Goal: Book appointment/travel/reservation

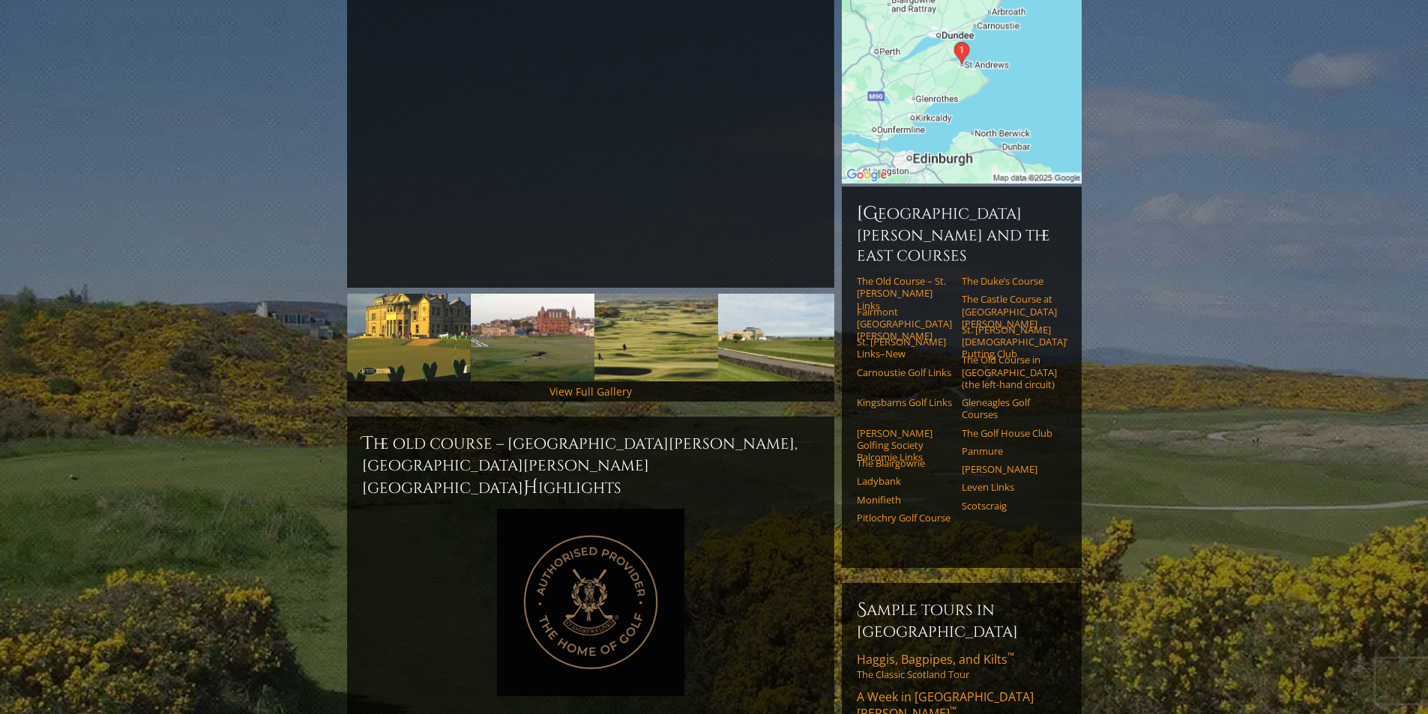
scroll to position [291, 0]
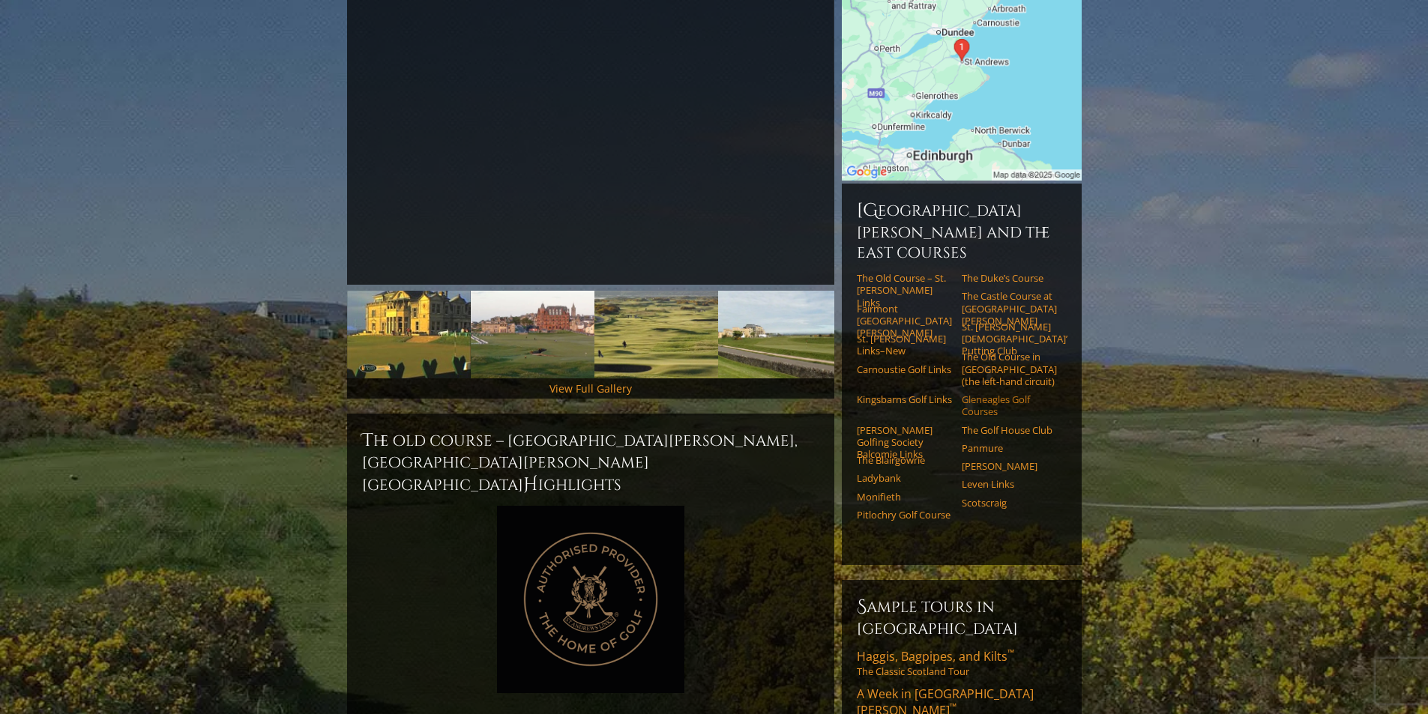
click at [1011, 393] on link "Gleneagles Golf Courses" at bounding box center [1009, 405] width 95 height 25
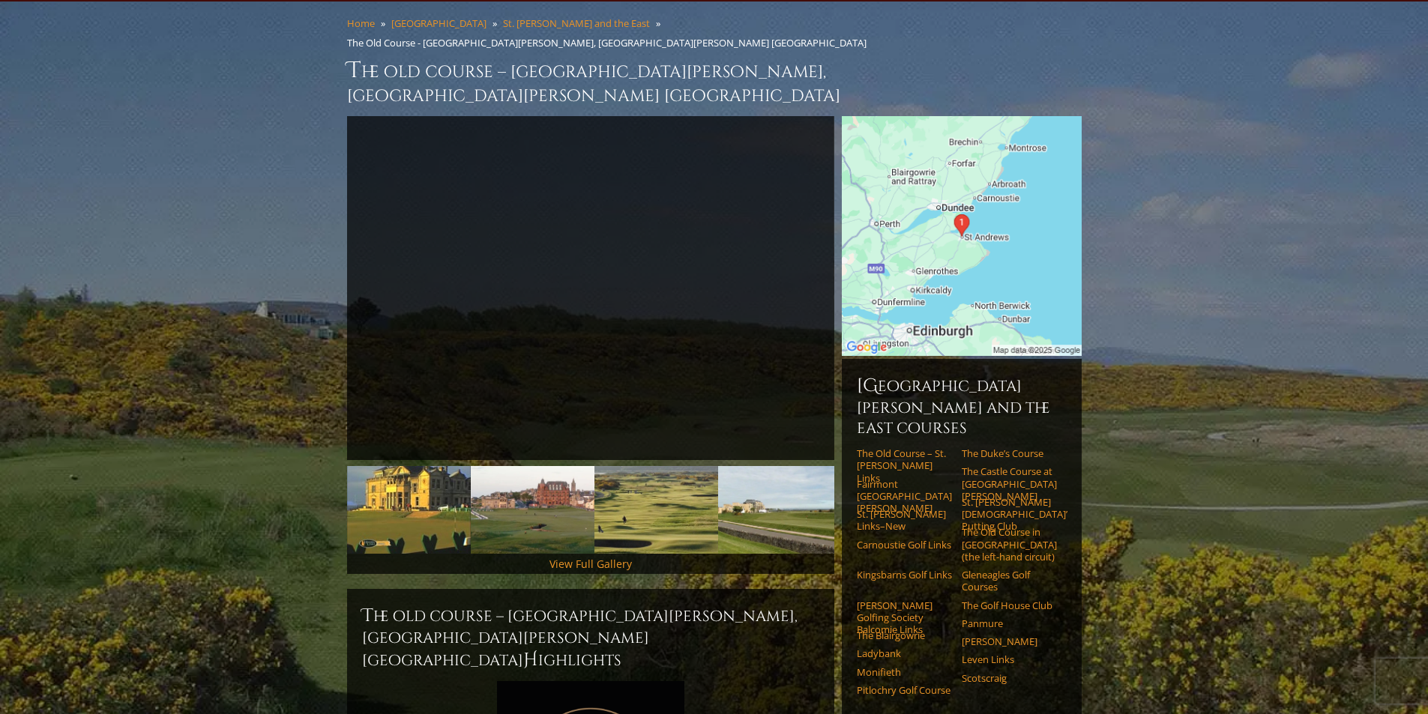
scroll to position [112, 0]
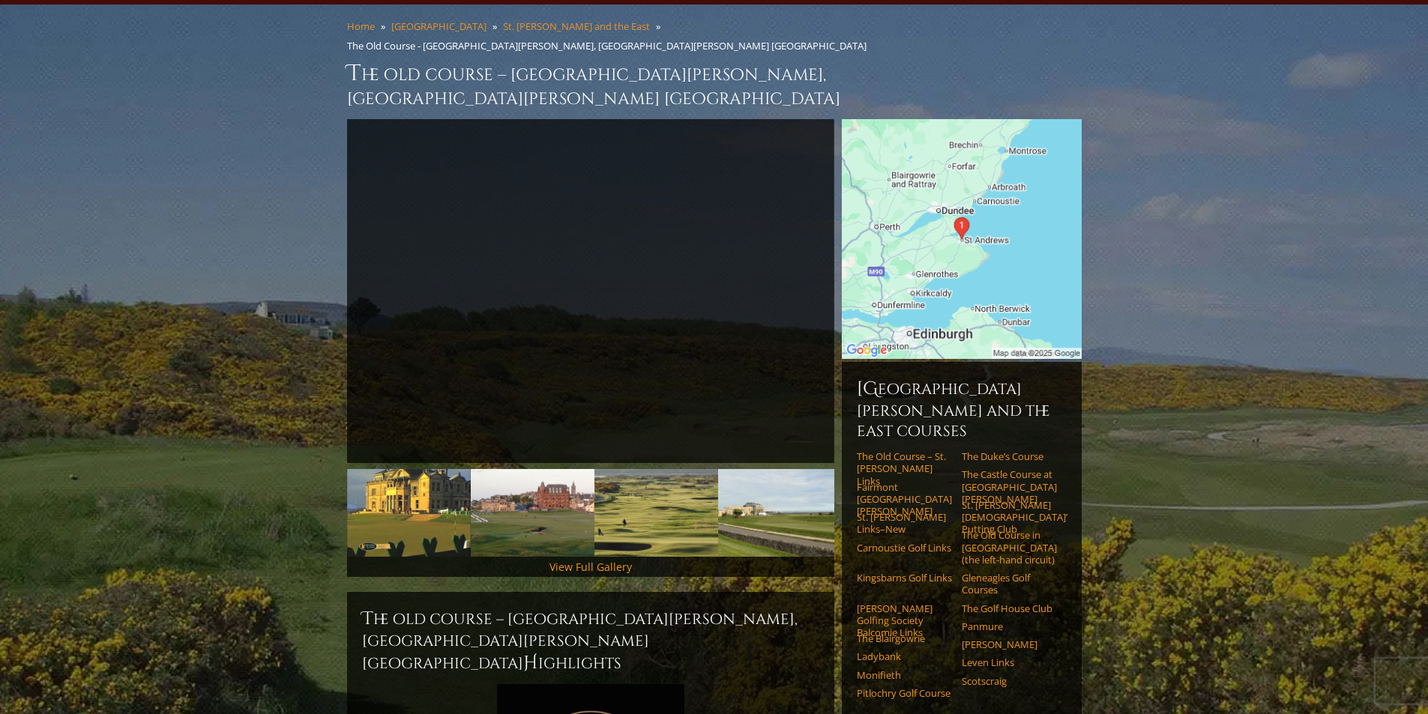
click at [992, 138] on img at bounding box center [962, 239] width 240 height 240
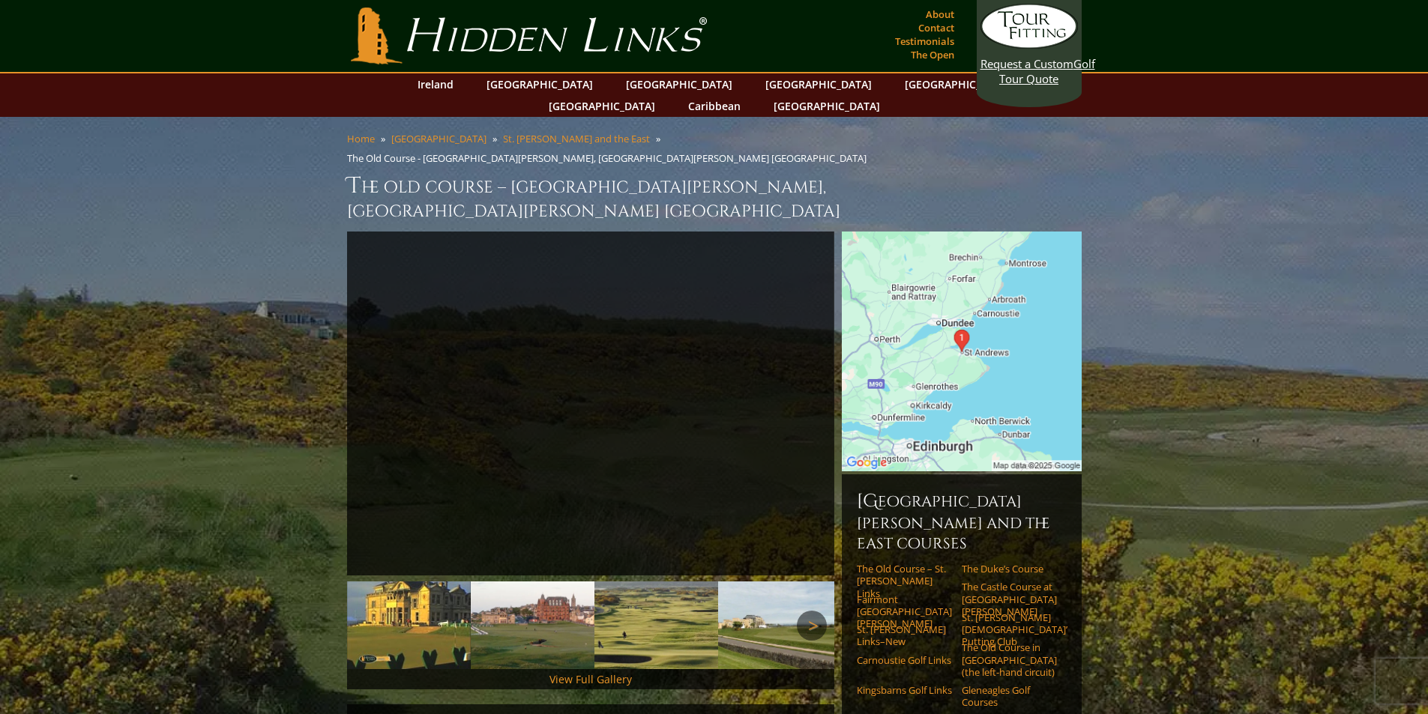
click at [870, 654] on link "Carnoustie Golf Links" at bounding box center [904, 660] width 95 height 12
